Goal: Transaction & Acquisition: Purchase product/service

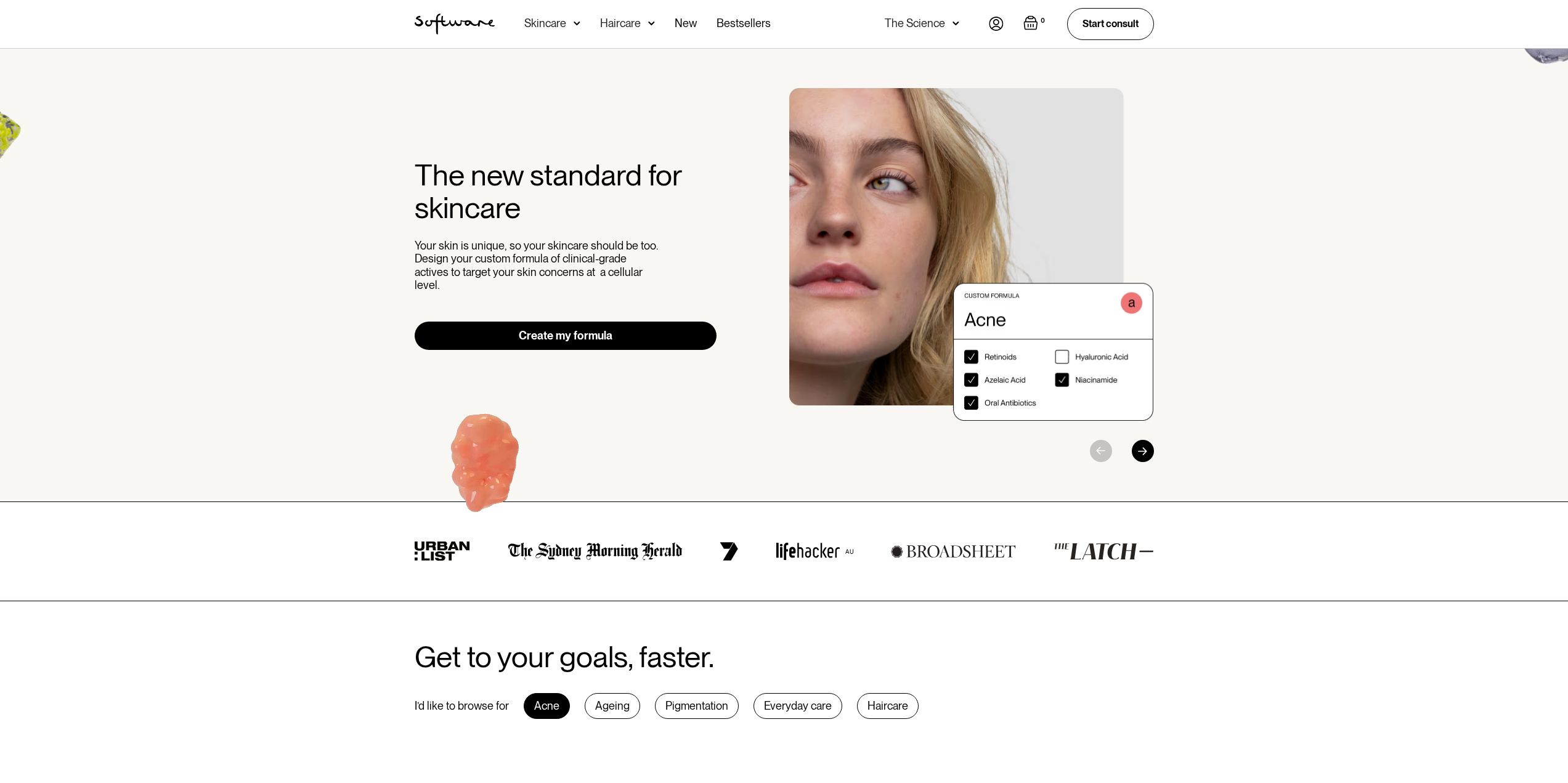
click at [572, 26] on div "Skincare" at bounding box center [552, 24] width 56 height 48
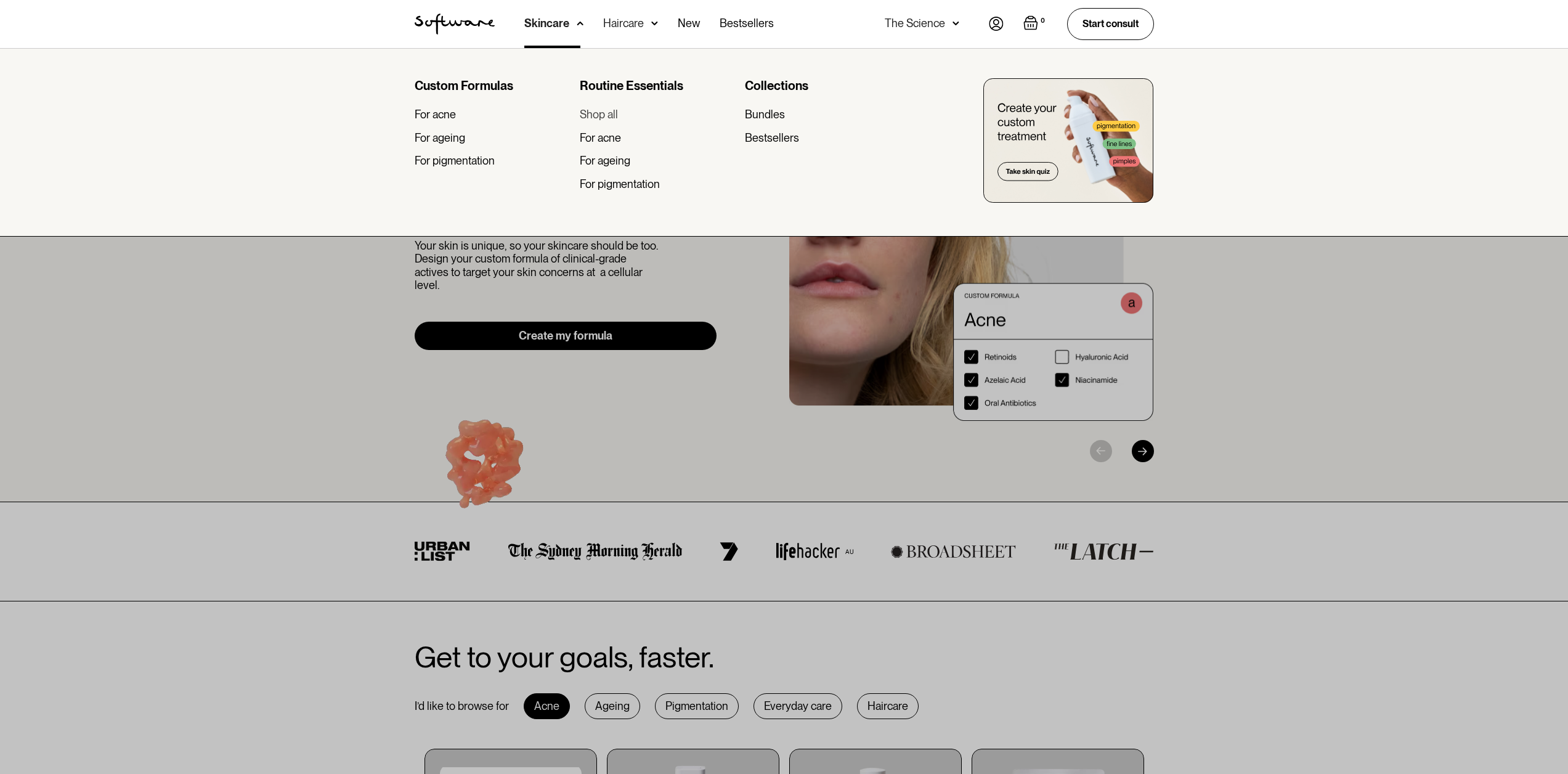
click at [618, 112] on div "Shop all" at bounding box center [599, 115] width 38 height 14
